Goal: Check status: Check status

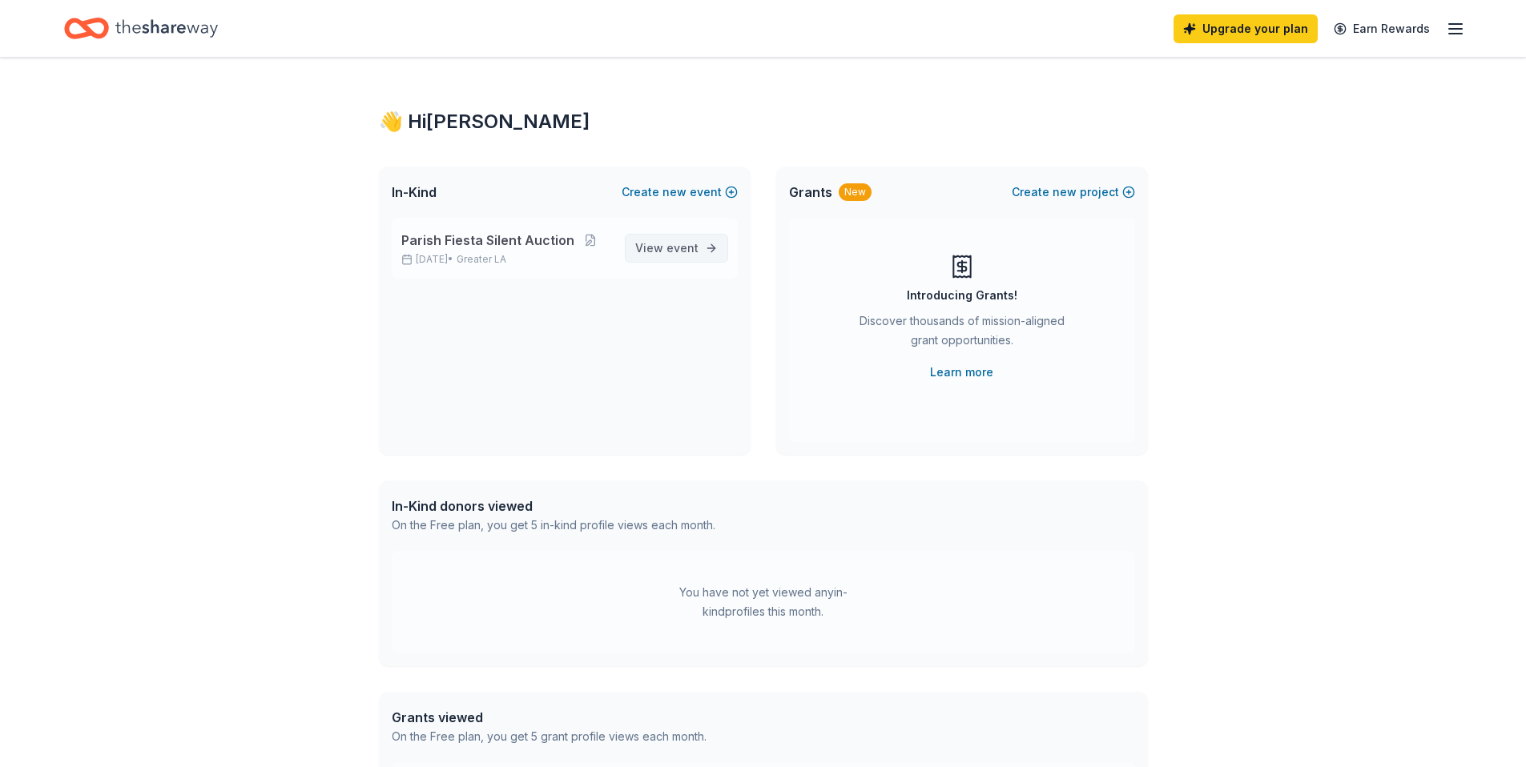
click at [664, 252] on span "View event" at bounding box center [666, 248] width 63 height 19
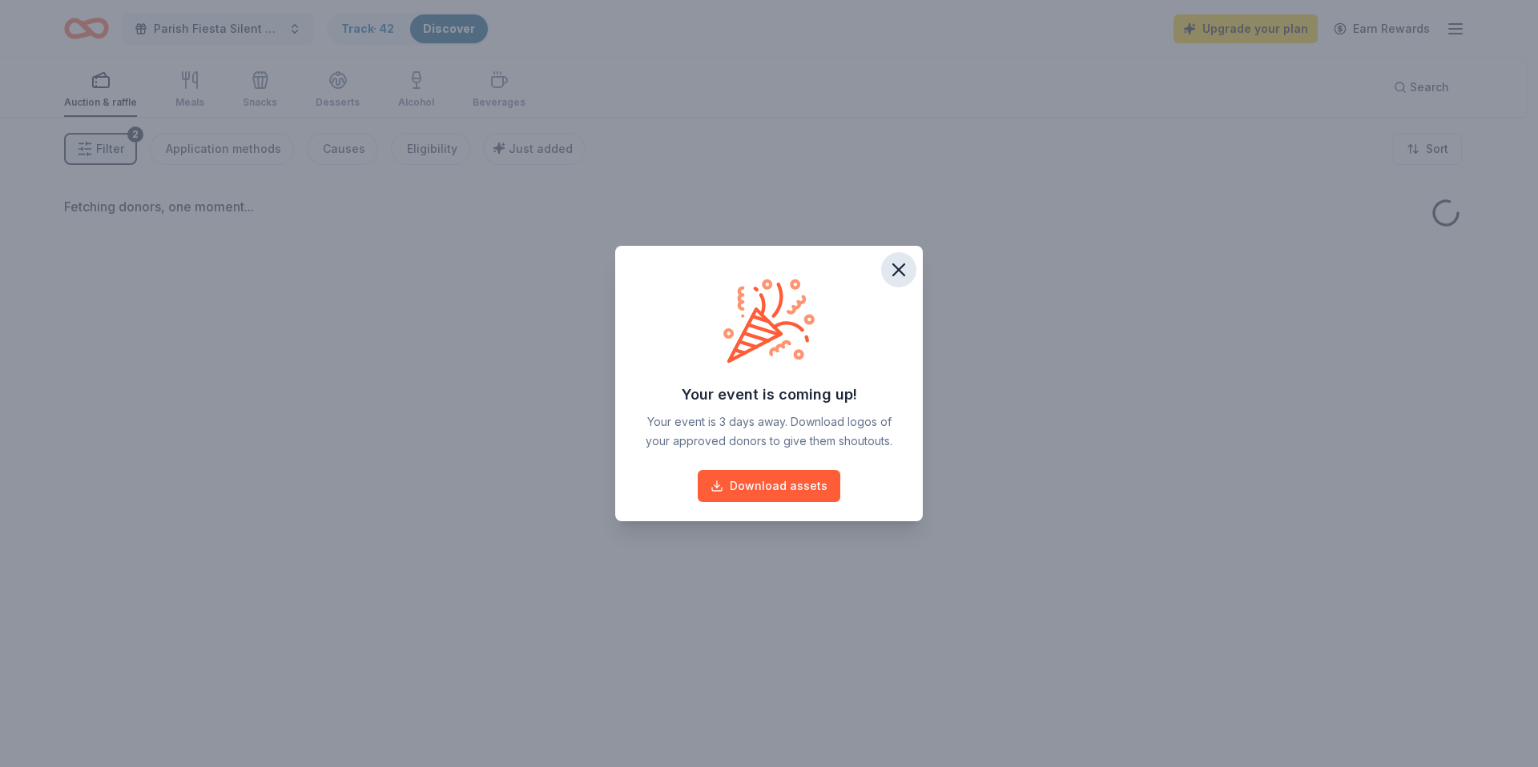
click at [901, 273] on icon "button" at bounding box center [898, 269] width 11 height 11
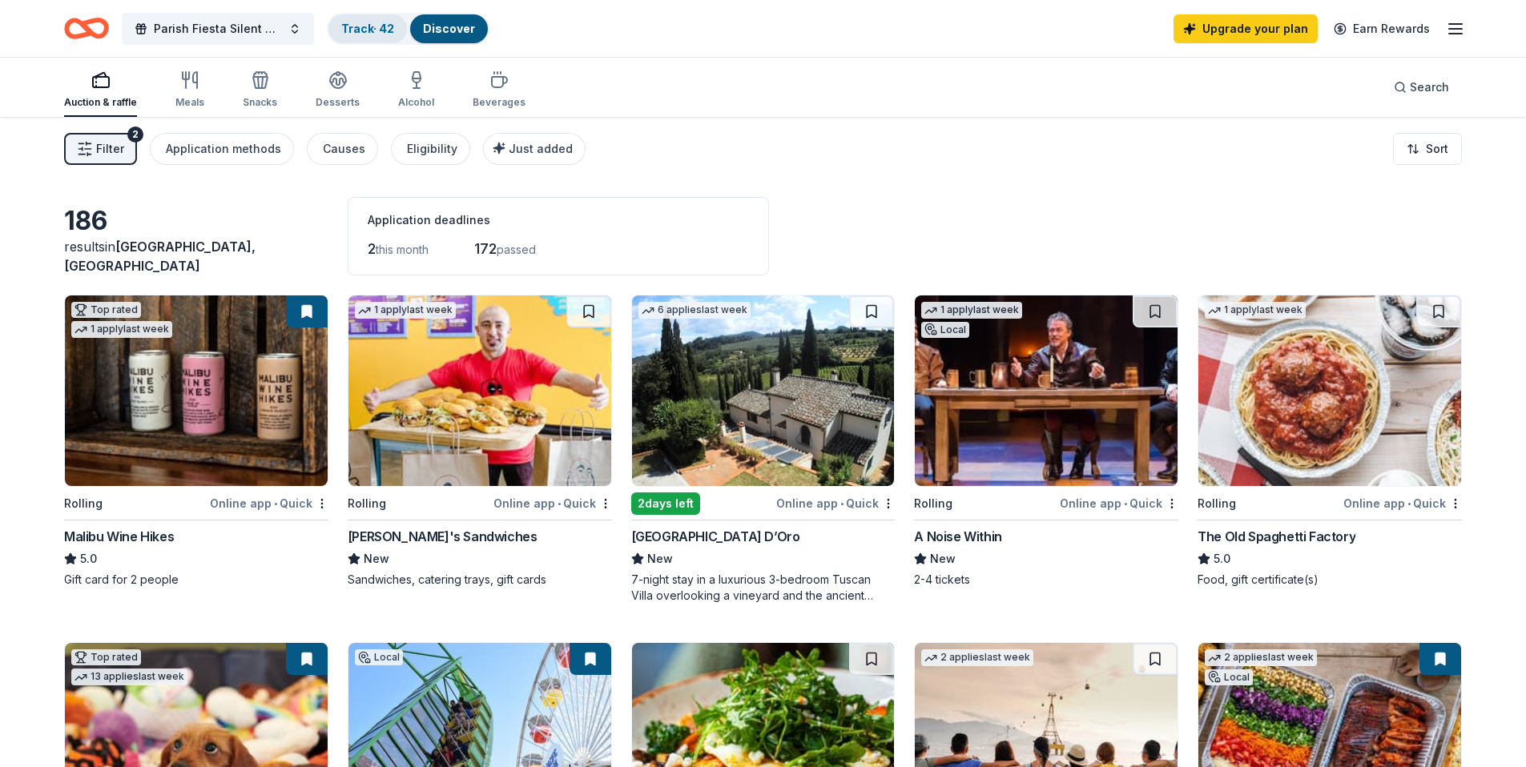
click at [343, 30] on link "Track · 42" at bounding box center [367, 29] width 53 height 14
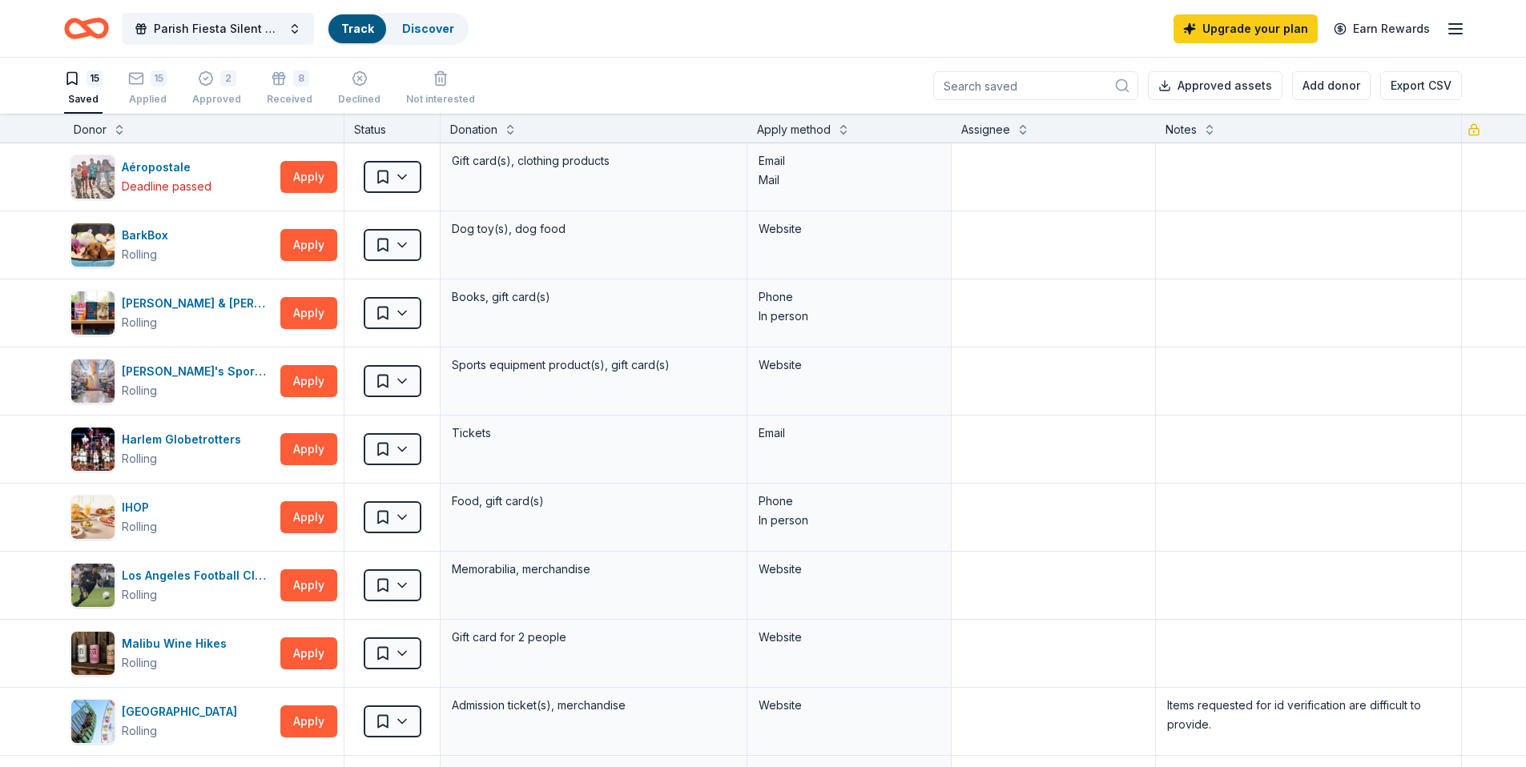
scroll to position [1, 0]
click at [217, 99] on div "Approved" at bounding box center [216, 98] width 49 height 13
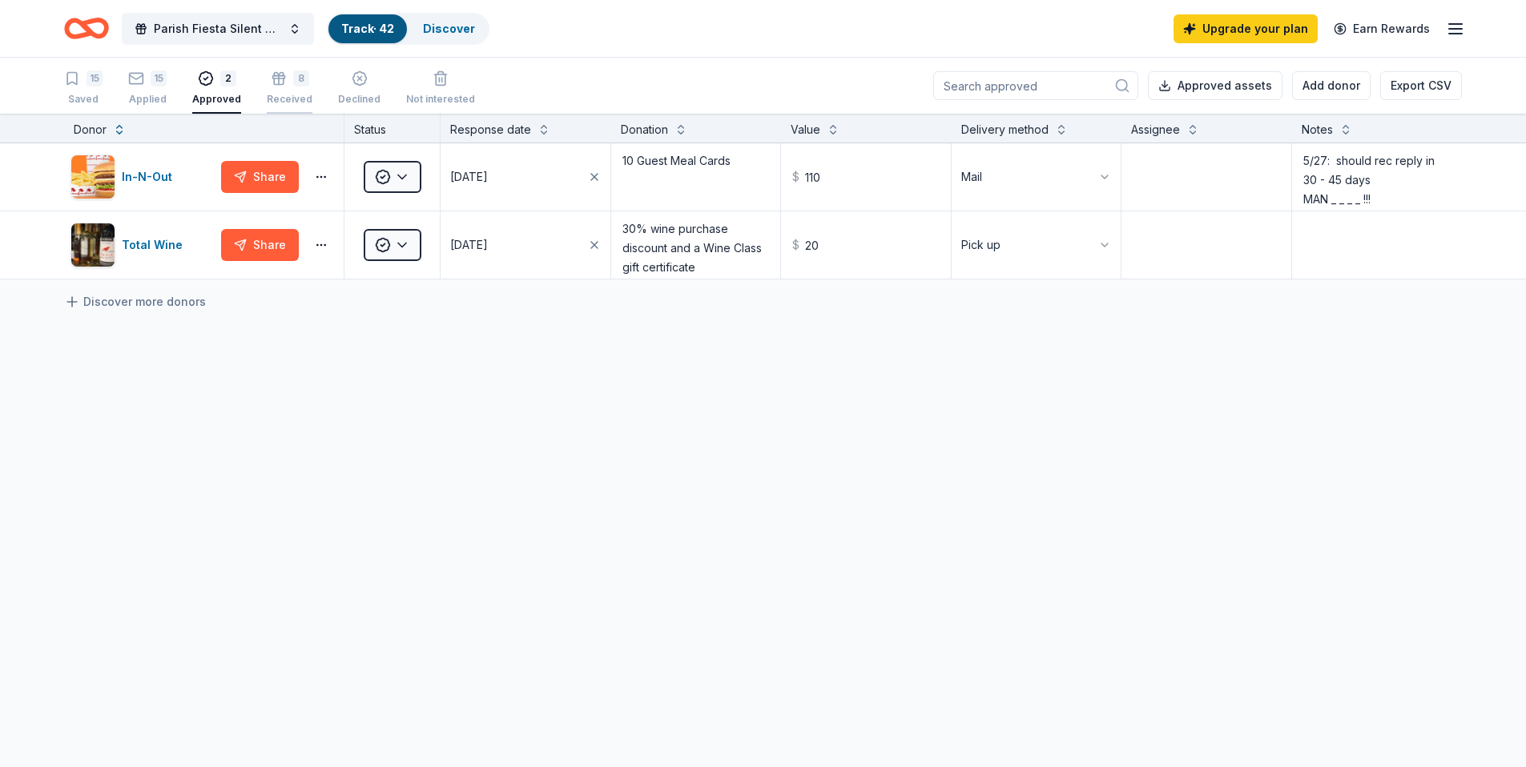
click at [296, 98] on div "Received" at bounding box center [290, 99] width 46 height 13
